Goal: Navigation & Orientation: Find specific page/section

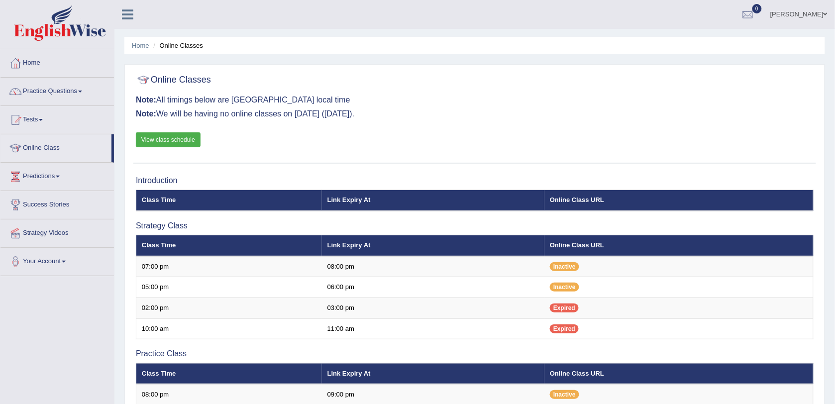
click at [674, 17] on ul "Maggie Toggle navigation Username: Yolo7586 Access Type: Online Subscription: D…" at bounding box center [582, 14] width 504 height 28
click at [40, 63] on link "Home" at bounding box center [56, 61] width 113 height 25
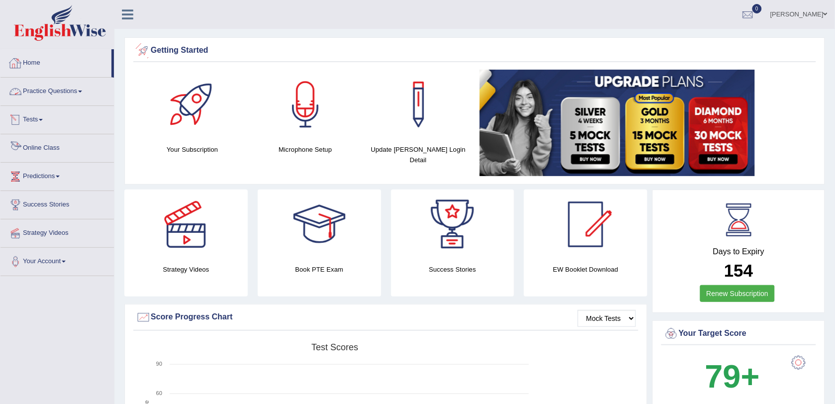
click at [40, 145] on link "Online Class" at bounding box center [56, 146] width 113 height 25
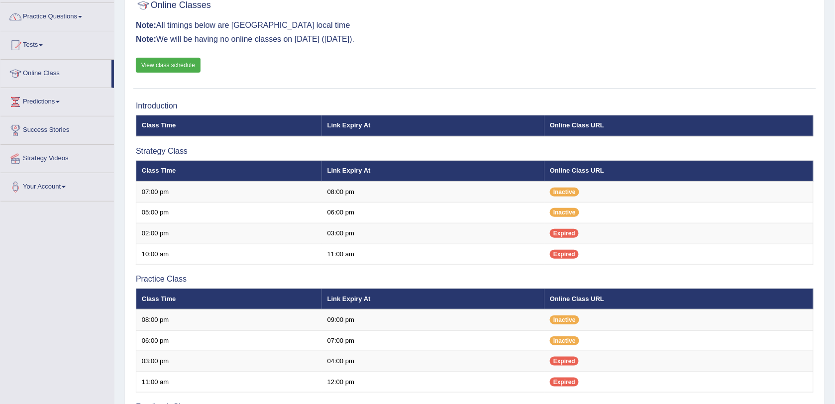
scroll to position [124, 0]
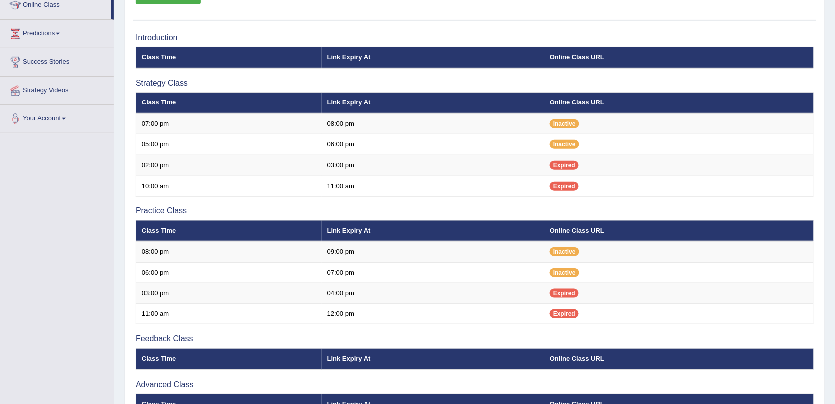
scroll to position [124, 0]
